Goal: Information Seeking & Learning: Learn about a topic

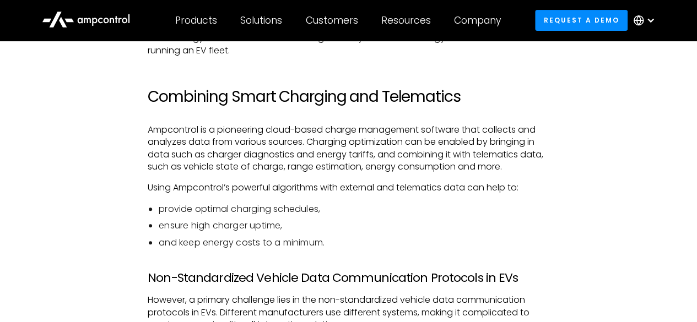
scroll to position [2250, 0]
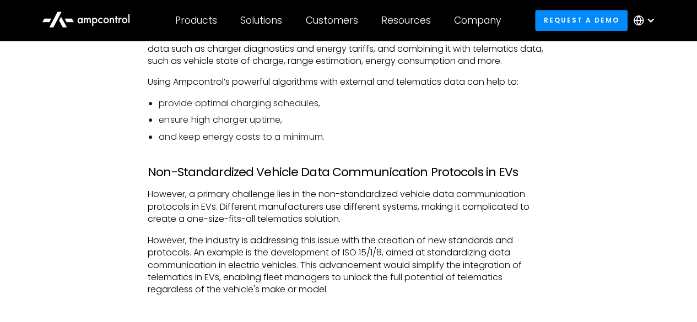
scroll to position [2356, 0]
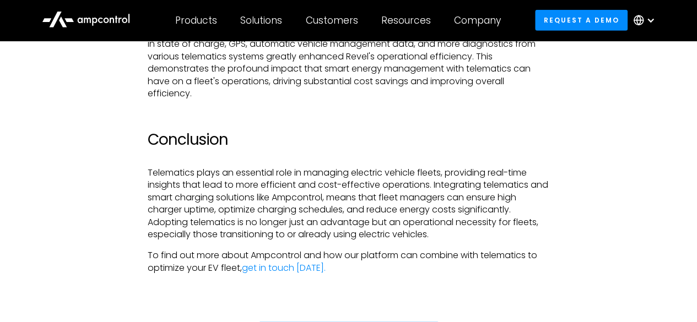
scroll to position [3541, 0]
